Goal: Find specific page/section: Find specific page/section

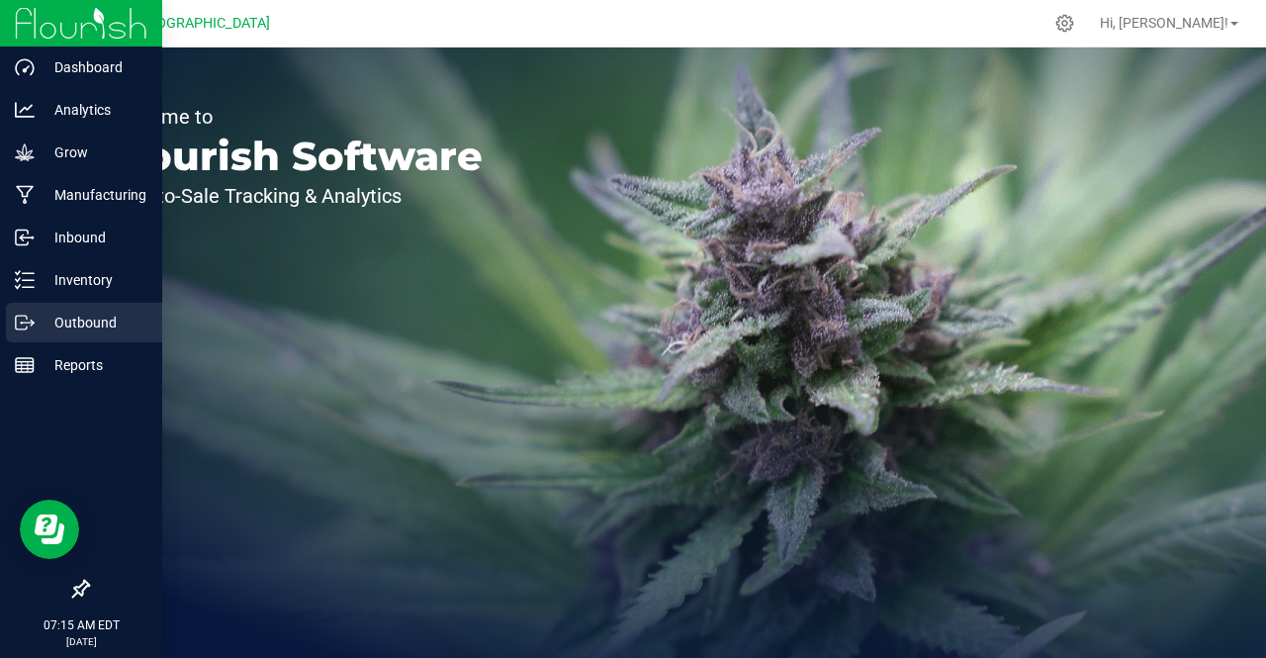
click at [40, 320] on p "Outbound" at bounding box center [94, 323] width 119 height 24
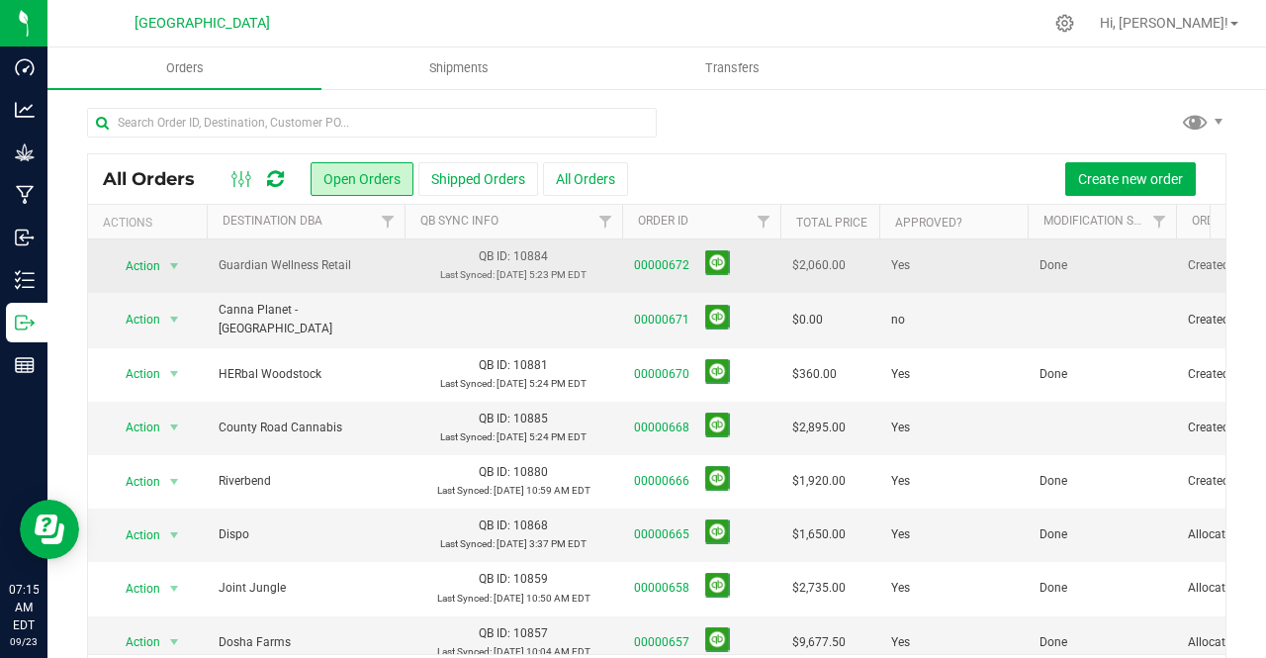
click at [667, 254] on span "00000672" at bounding box center [701, 265] width 134 height 31
click at [660, 265] on link "00000672" at bounding box center [661, 265] width 55 height 19
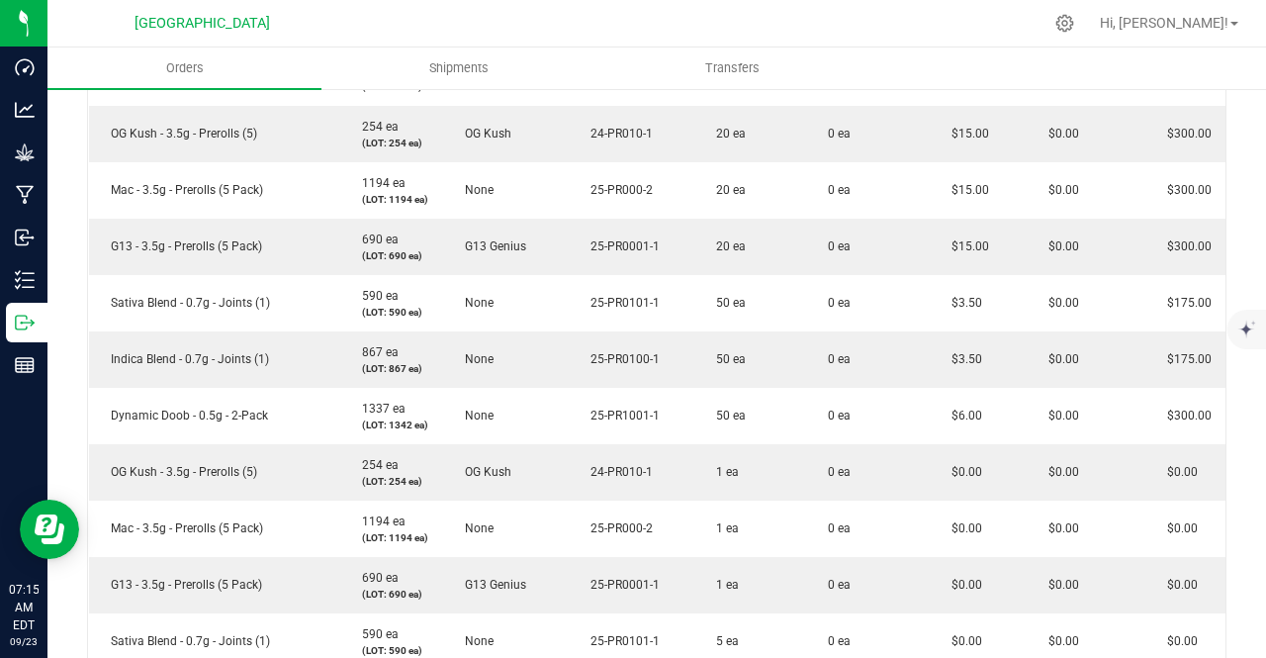
scroll to position [1195, 0]
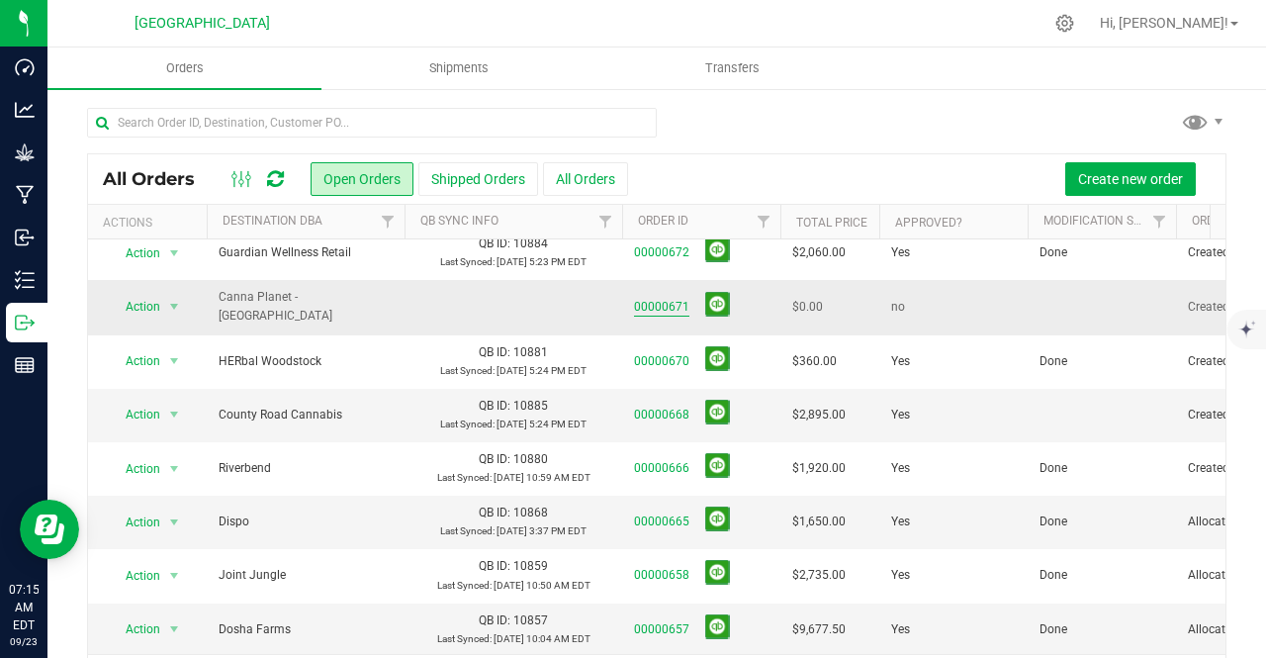
scroll to position [14, 0]
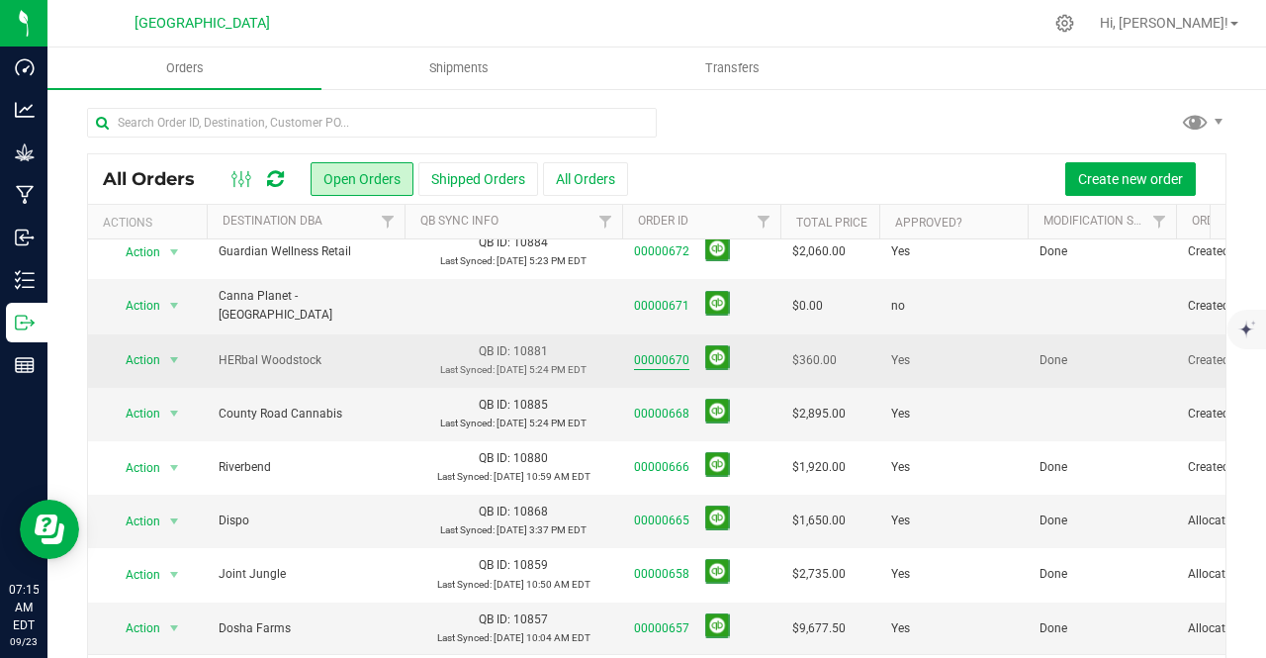
click at [656, 351] on link "00000670" at bounding box center [661, 360] width 55 height 19
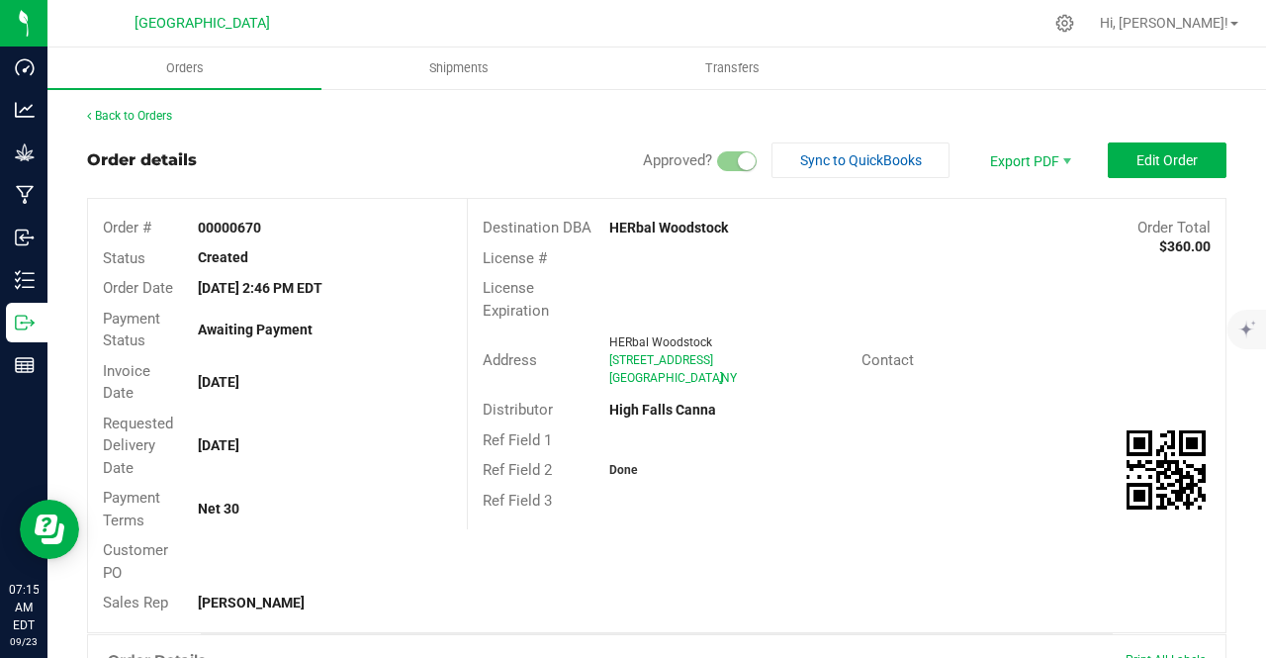
scroll to position [576, 0]
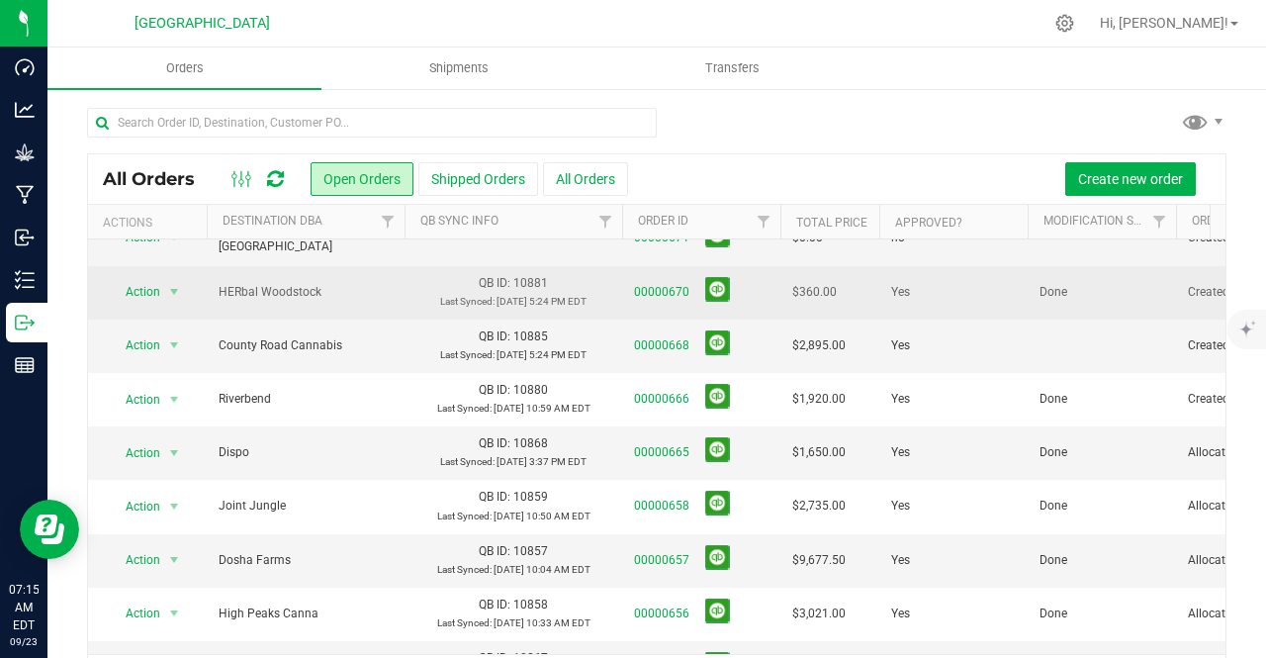
scroll to position [85, 0]
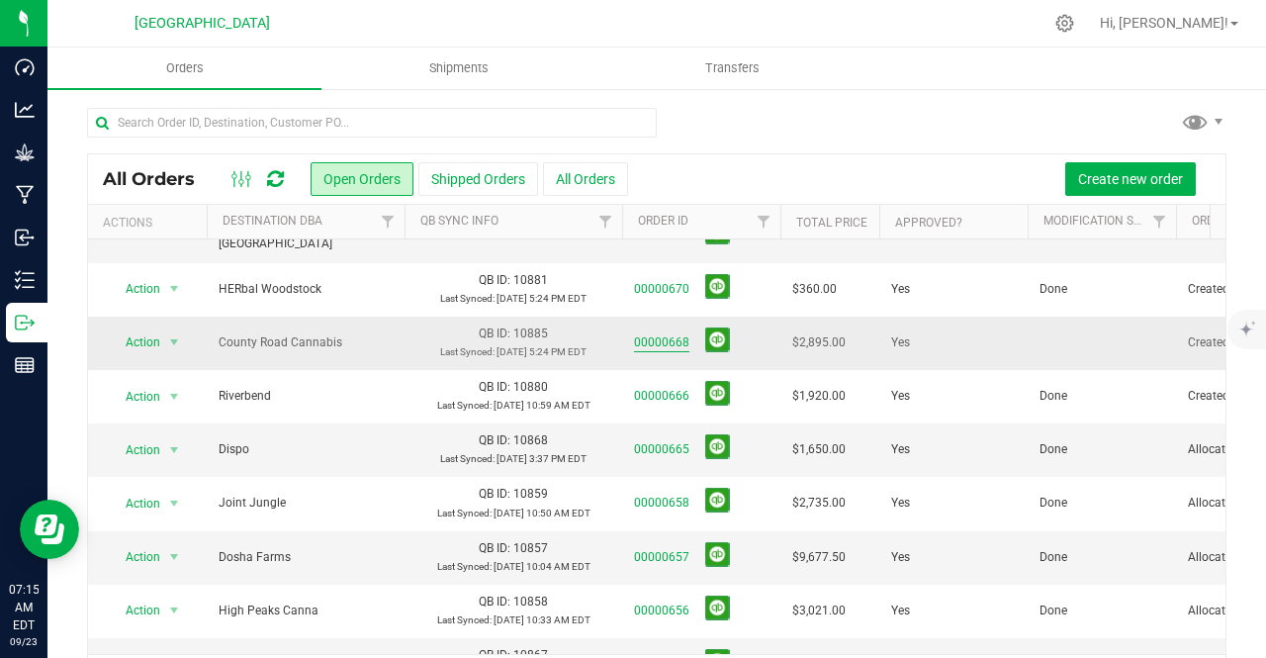
click at [672, 334] on link "00000668" at bounding box center [661, 342] width 55 height 19
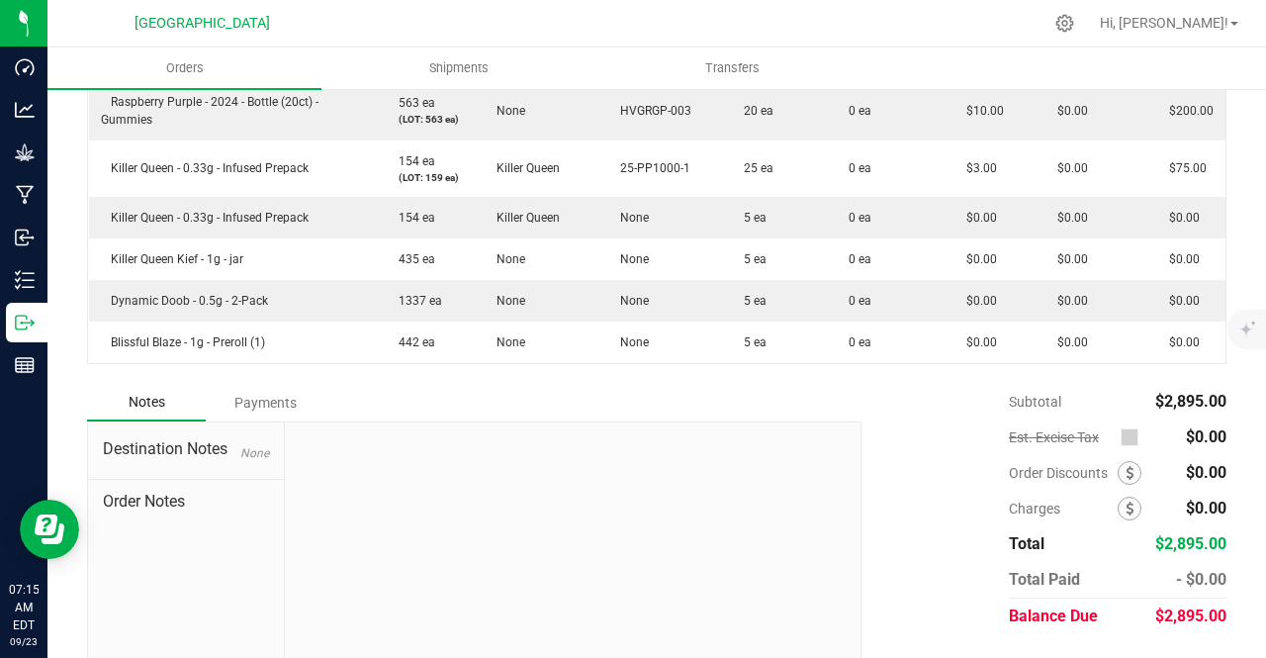
scroll to position [1127, 0]
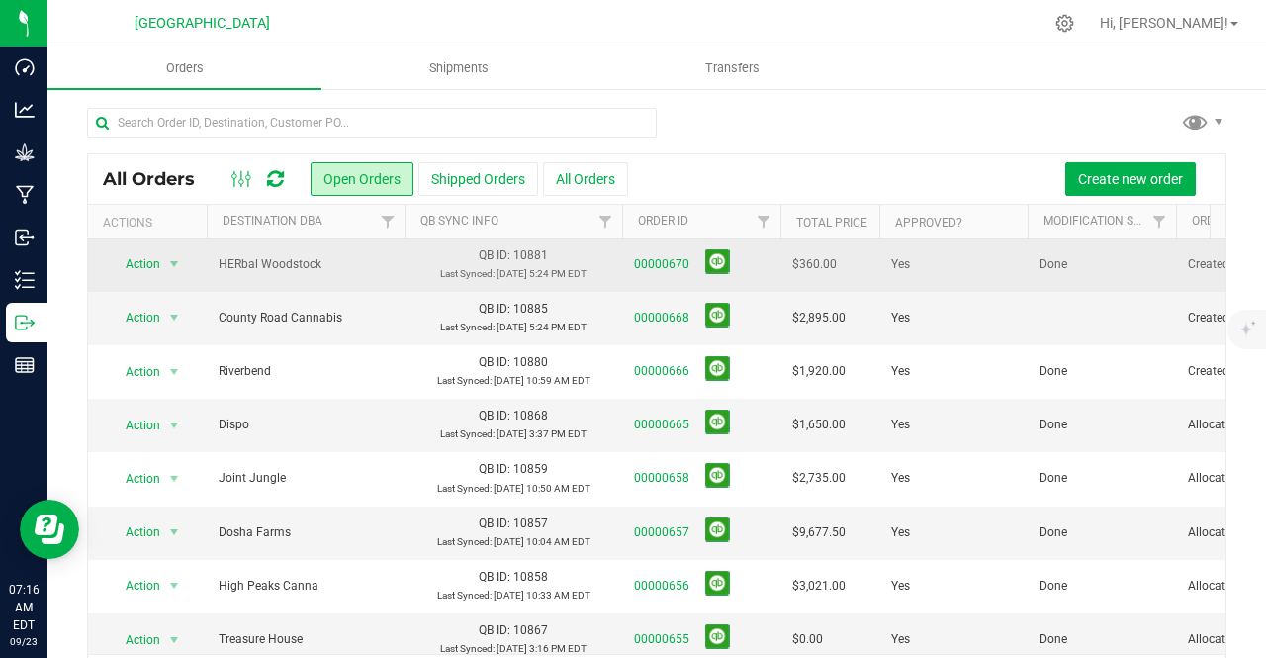
scroll to position [111, 0]
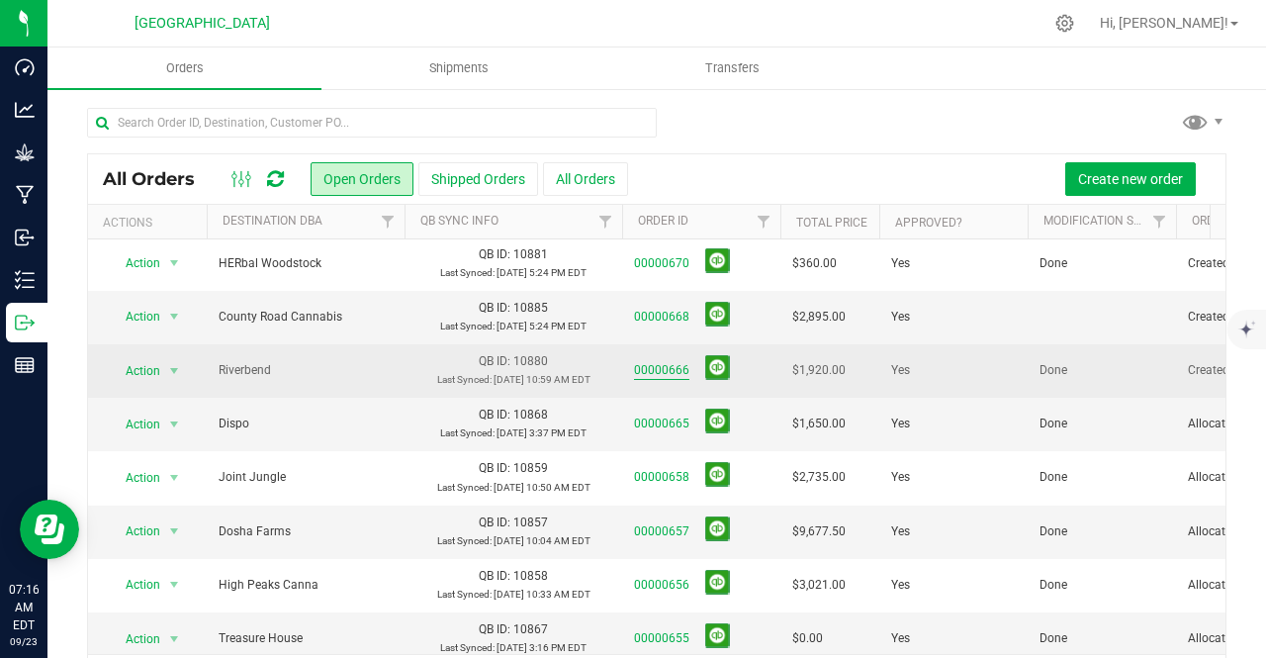
click at [657, 363] on link "00000666" at bounding box center [661, 370] width 55 height 19
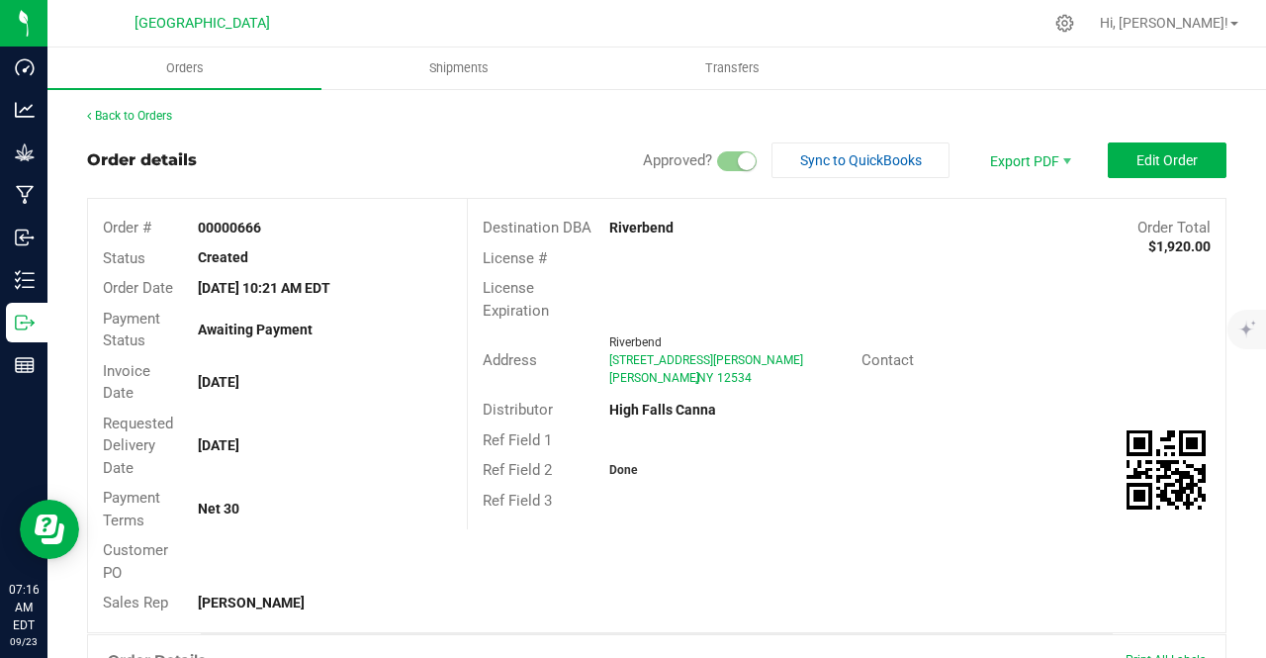
click at [138, 123] on div "Back to Orders" at bounding box center [656, 116] width 1139 height 18
click at [147, 116] on link "Back to Orders" at bounding box center [129, 116] width 85 height 14
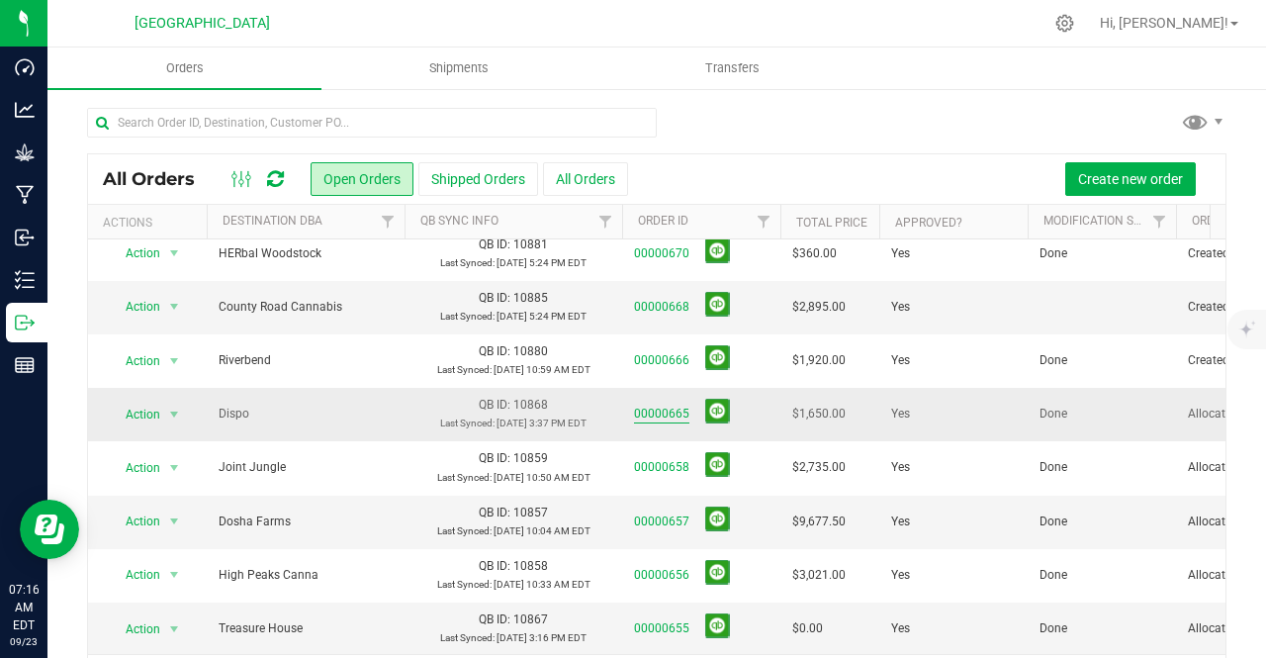
scroll to position [117, 0]
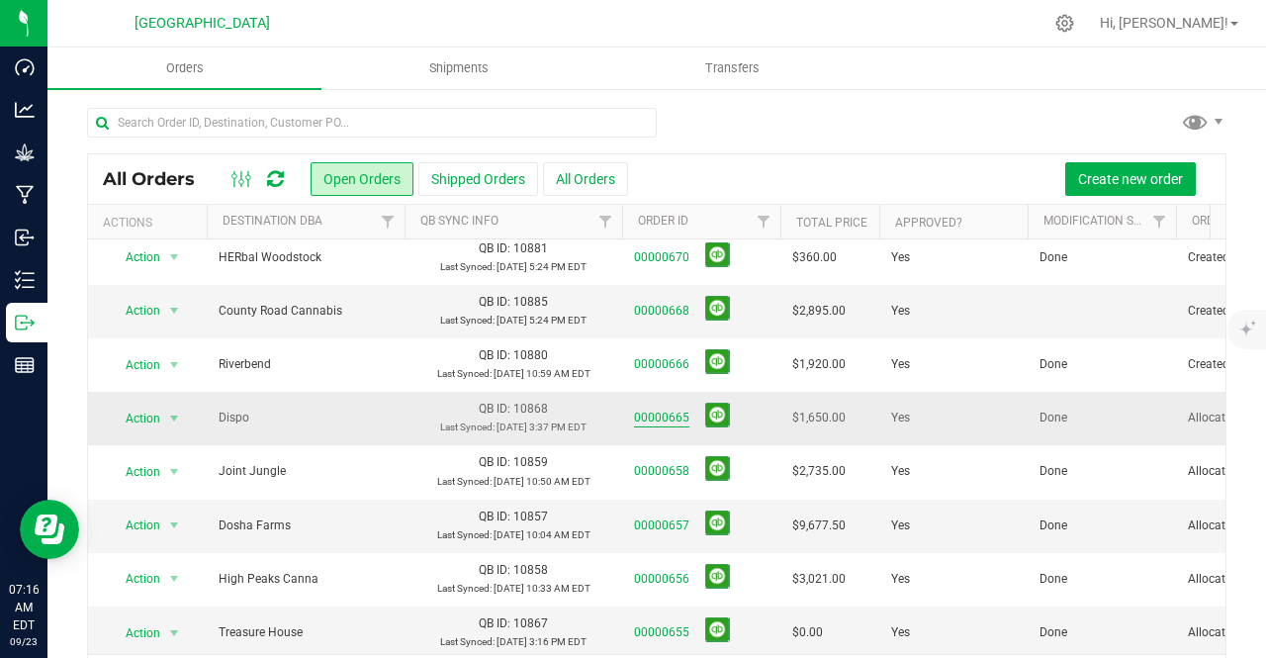
click at [666, 408] on link "00000665" at bounding box center [661, 417] width 55 height 19
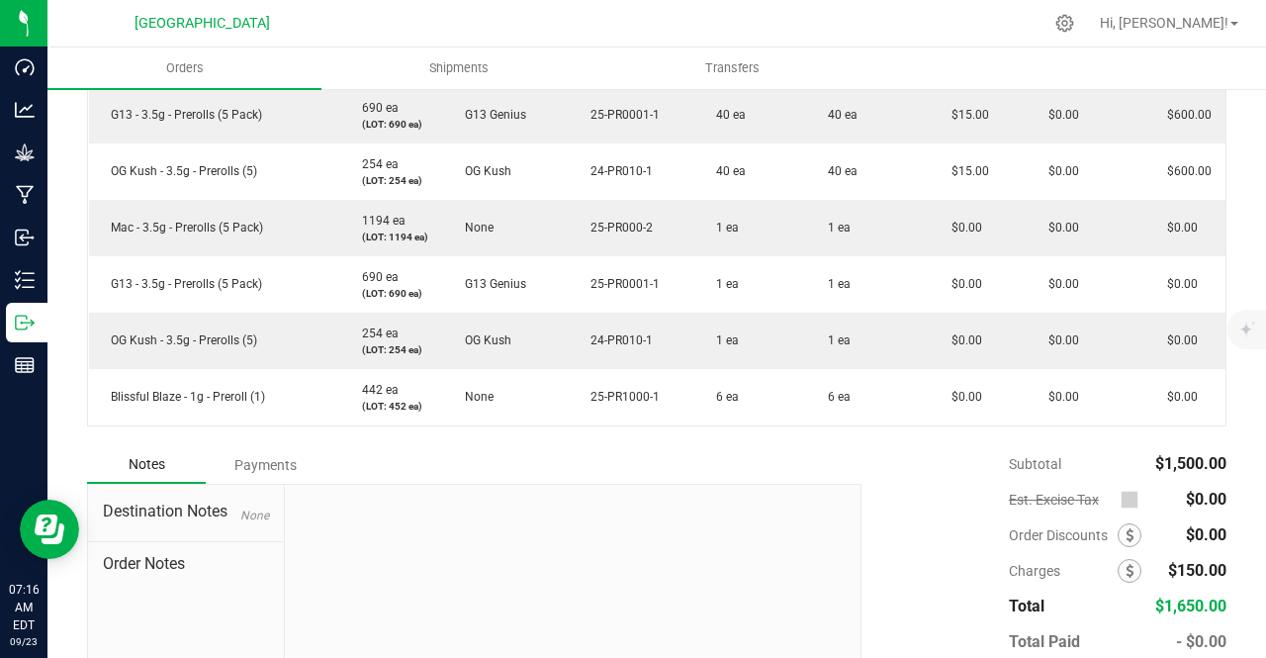
scroll to position [801, 0]
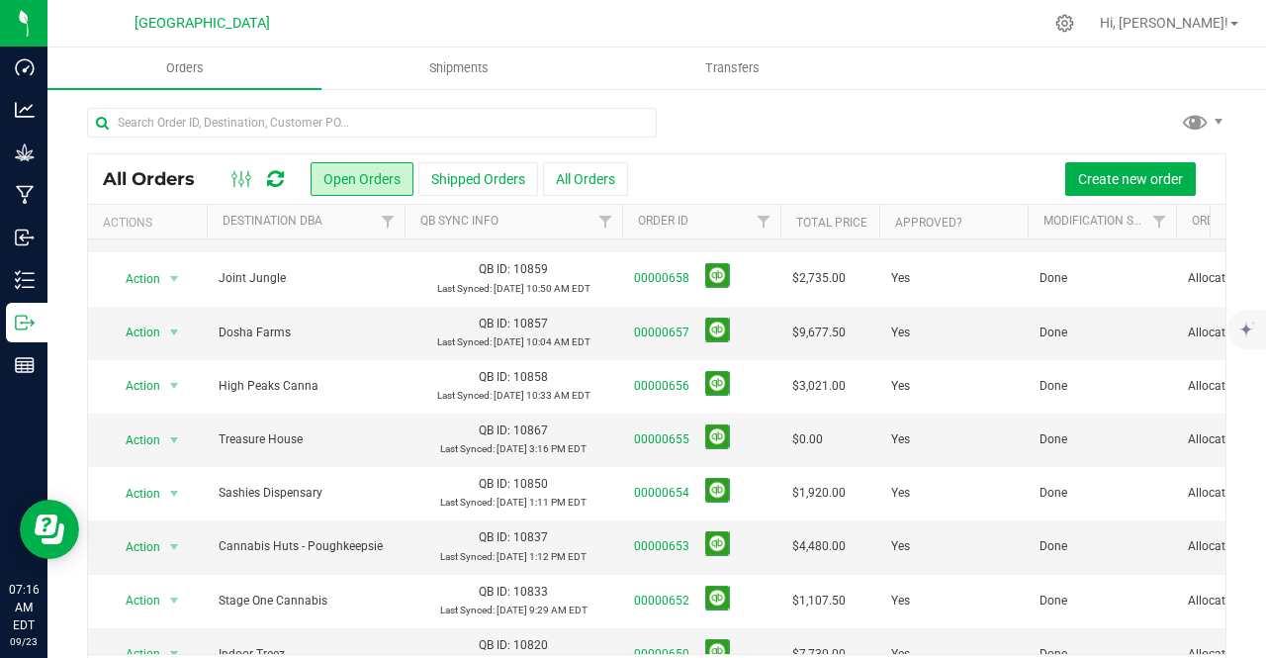
scroll to position [309, 0]
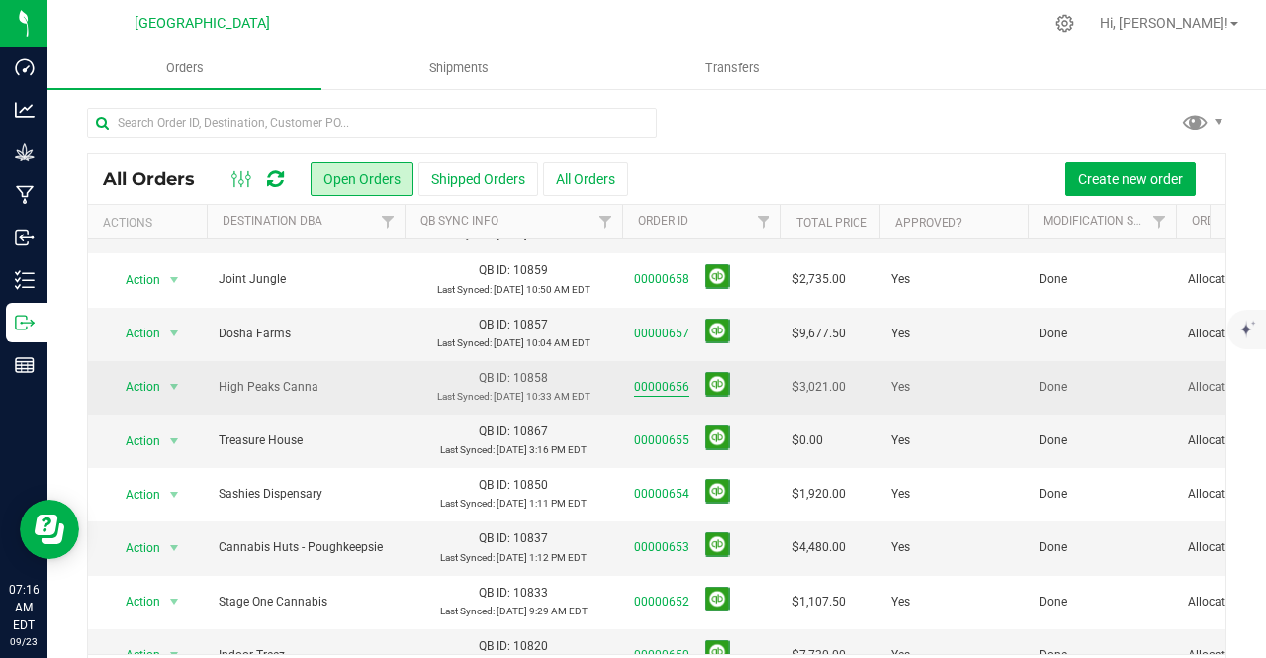
click at [655, 378] on link "00000656" at bounding box center [661, 387] width 55 height 19
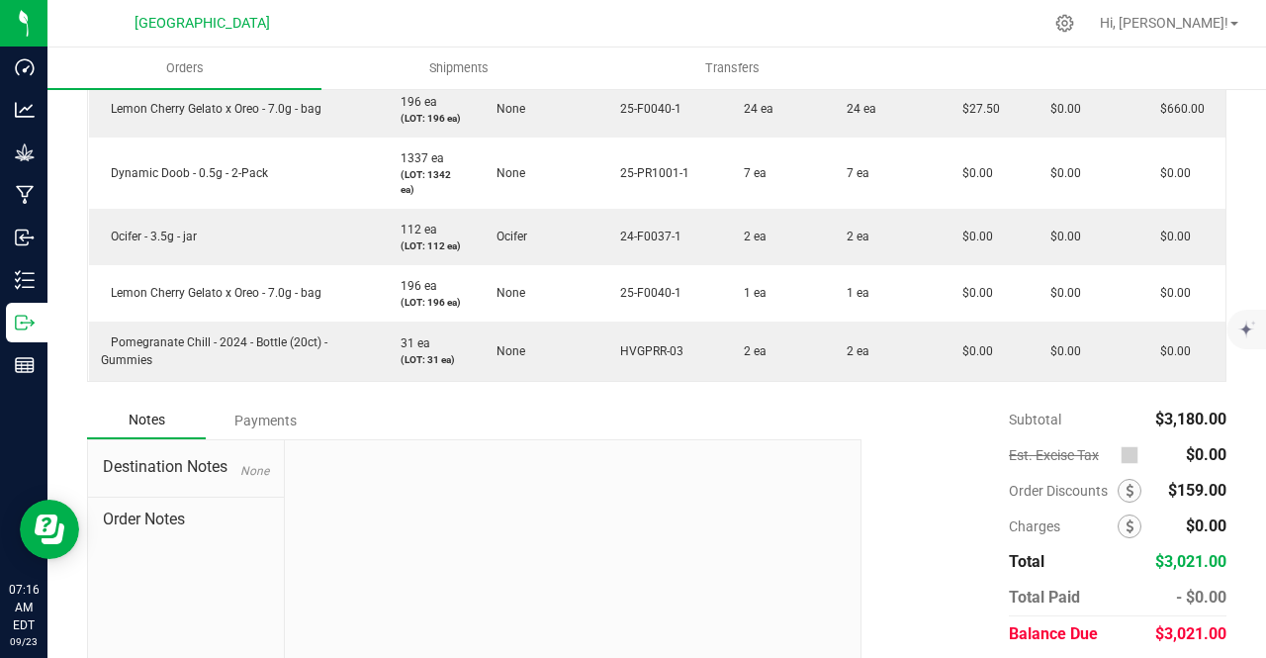
scroll to position [1009, 0]
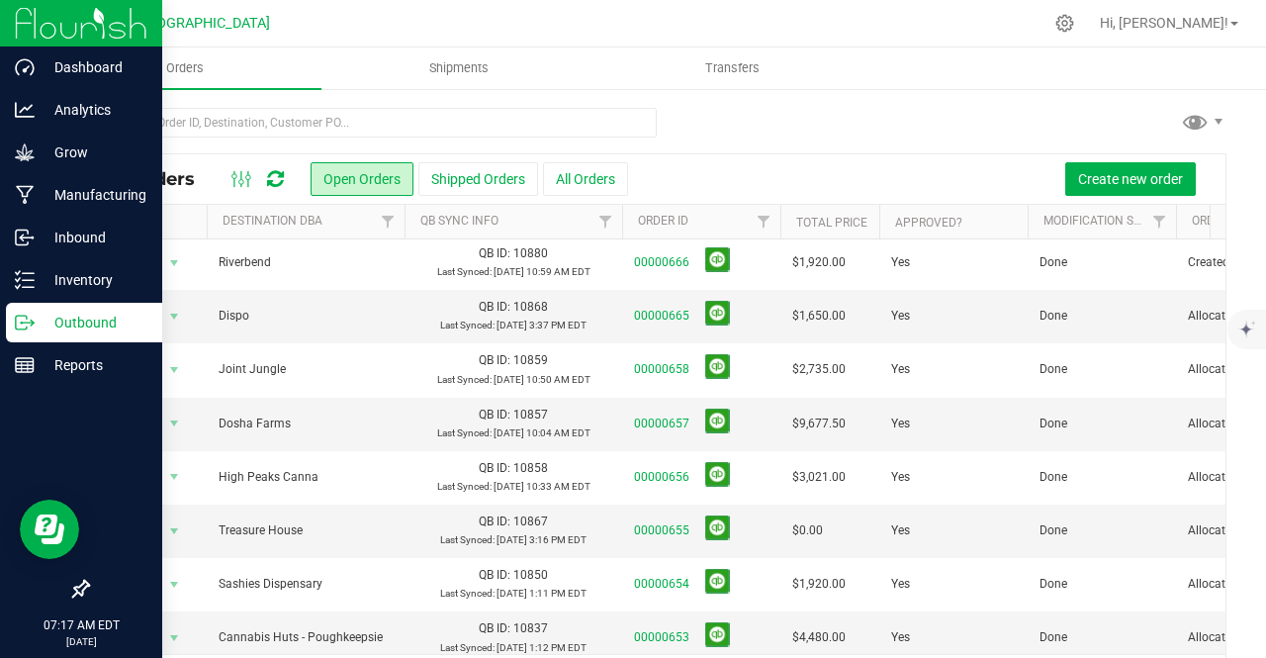
scroll to position [218, 0]
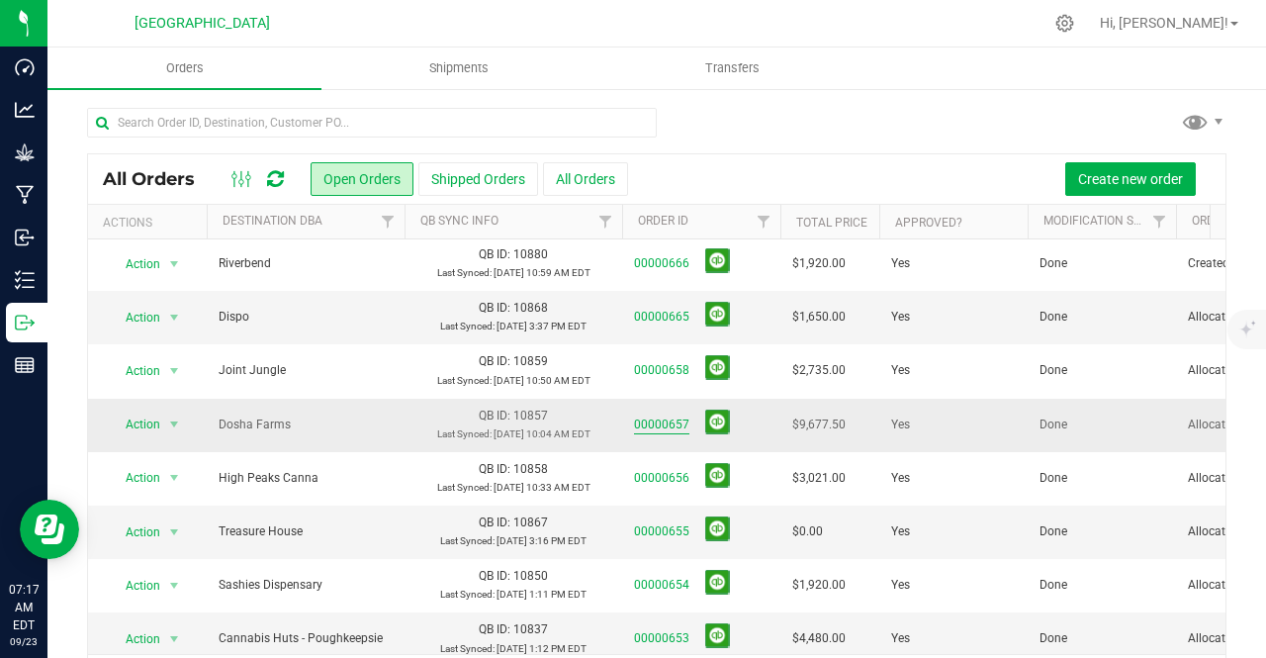
click at [649, 415] on link "00000657" at bounding box center [661, 424] width 55 height 19
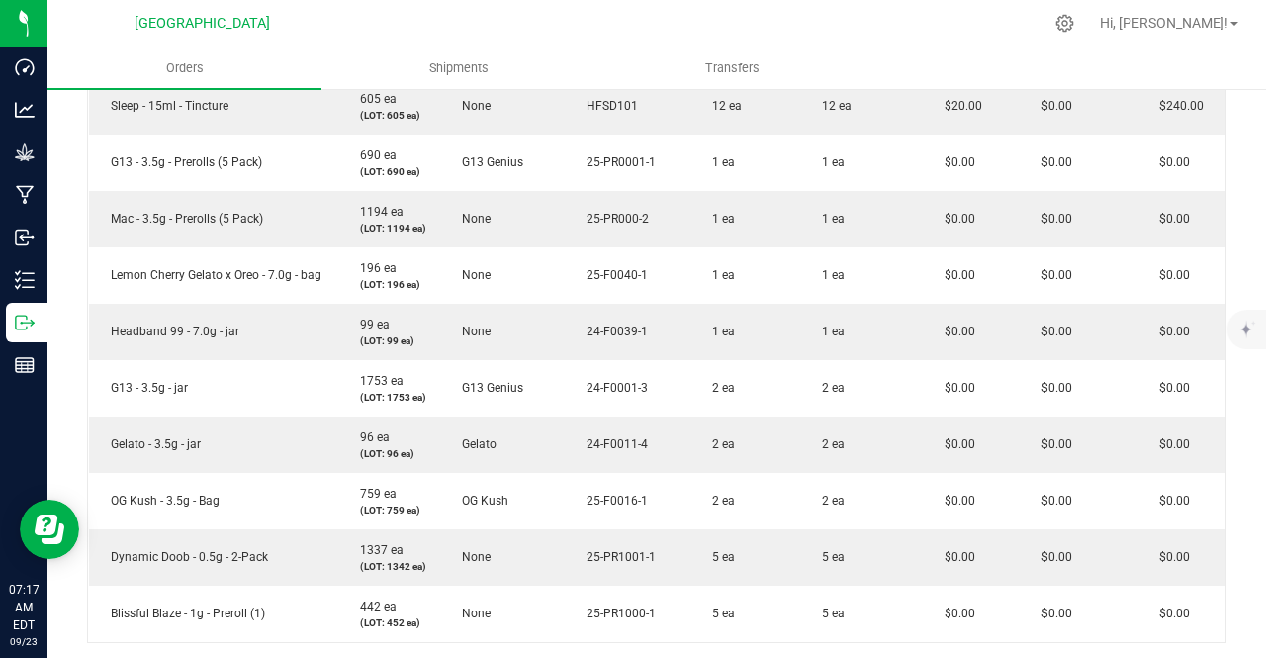
scroll to position [1365, 0]
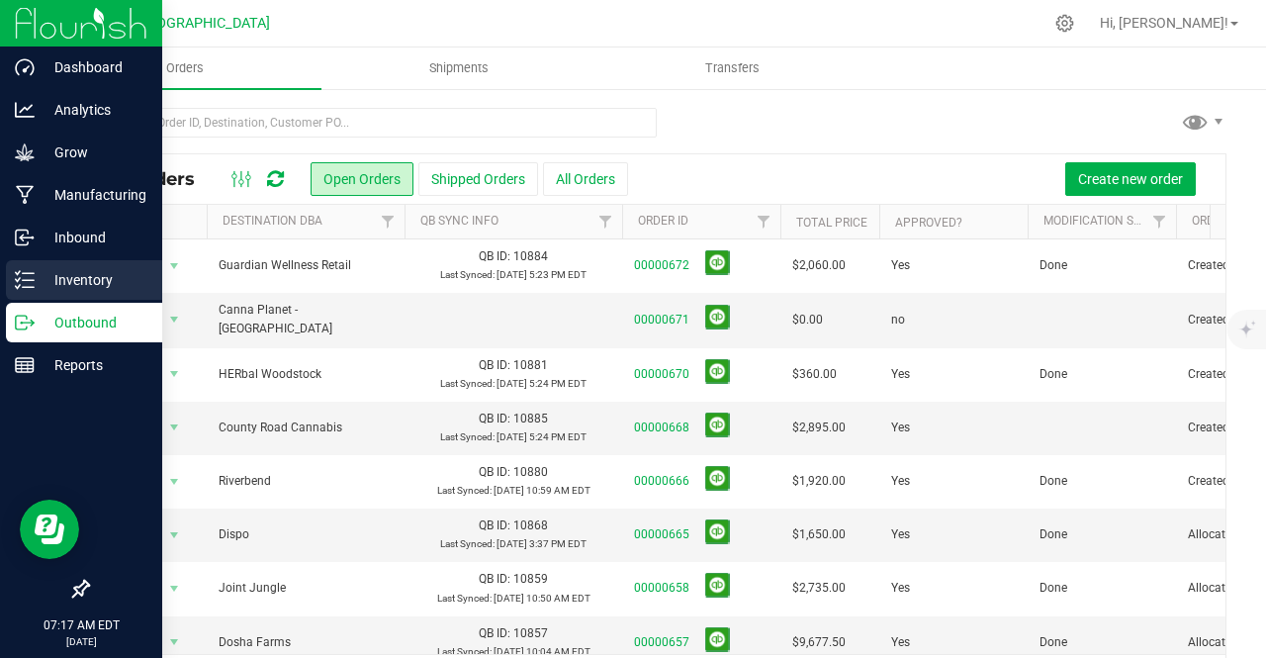
click at [28, 278] on icon at bounding box center [25, 280] width 20 height 20
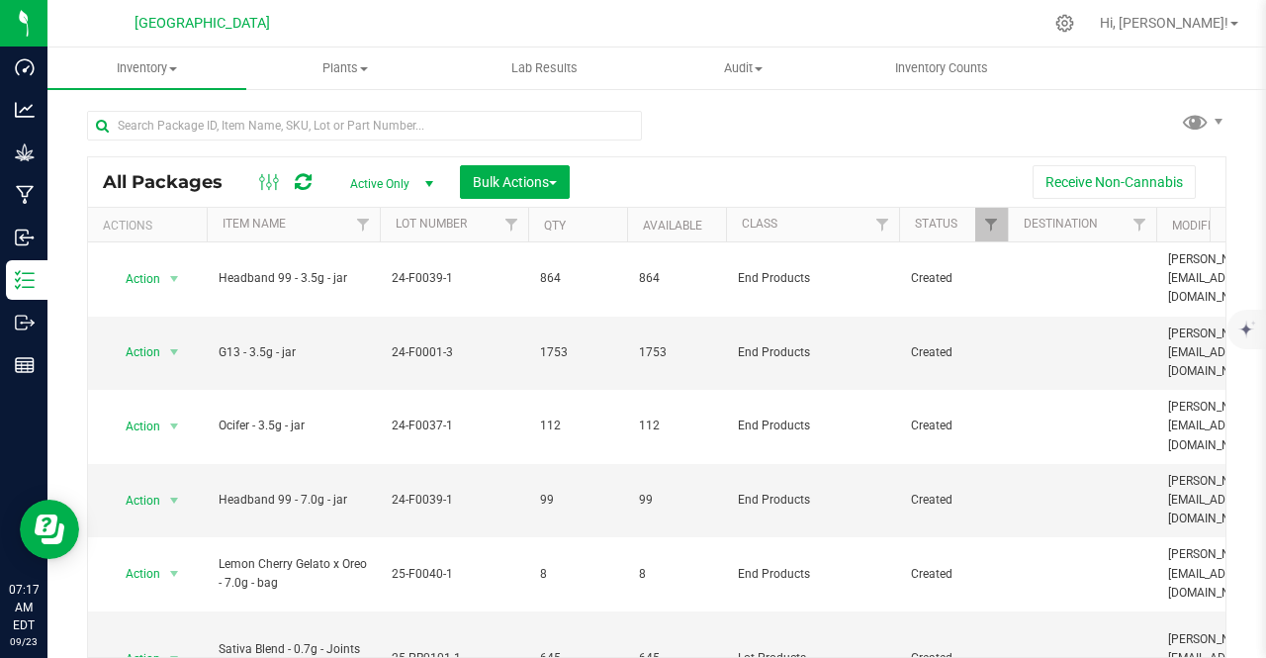
click at [817, 163] on div "All Packages Active Only Active Only Lab Samples Locked All Bulk Actions Add to…" at bounding box center [656, 181] width 1137 height 49
